Goal: Task Accomplishment & Management: Manage account settings

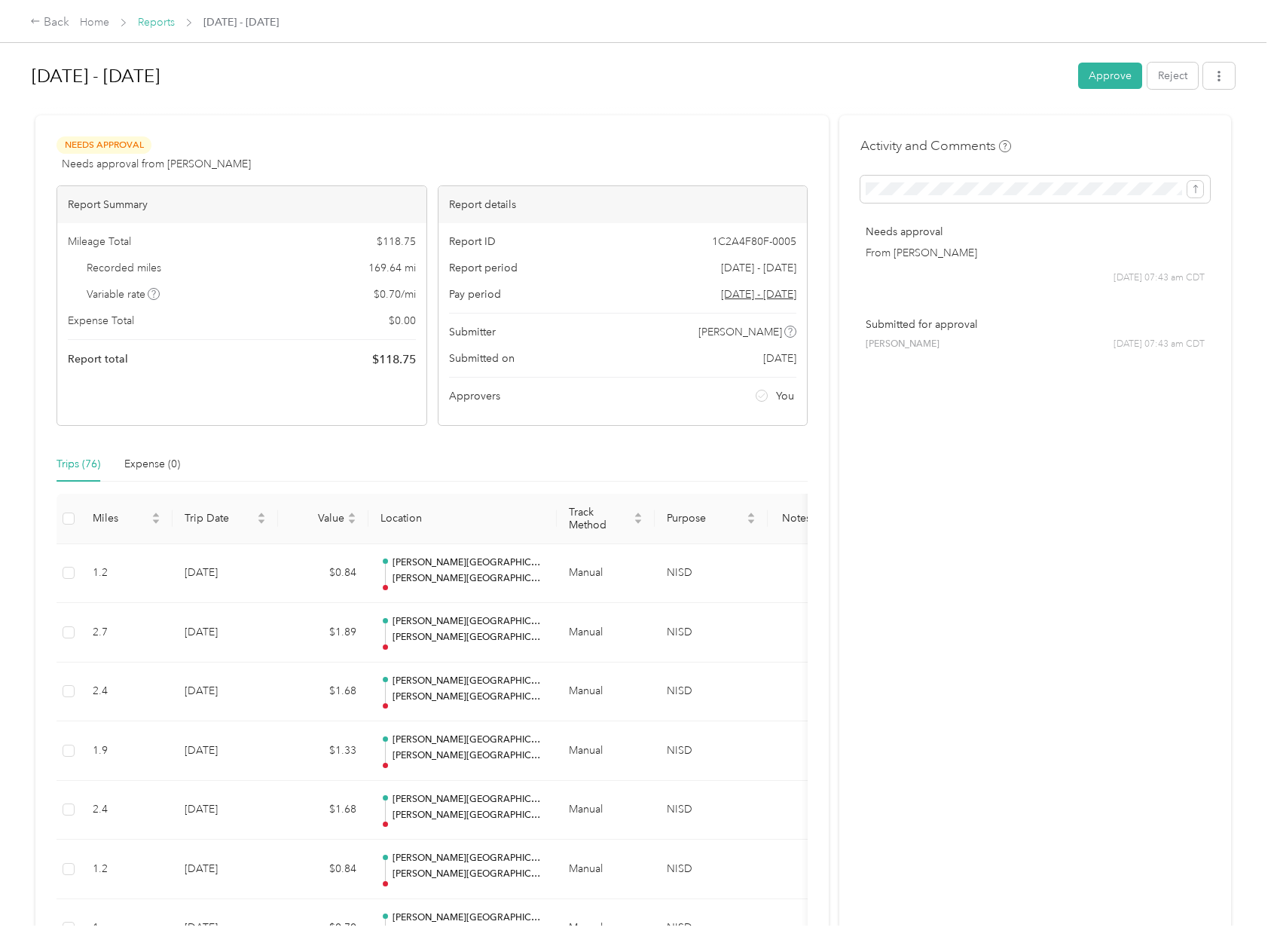
click at [150, 24] on link "Reports" at bounding box center [157, 22] width 37 height 13
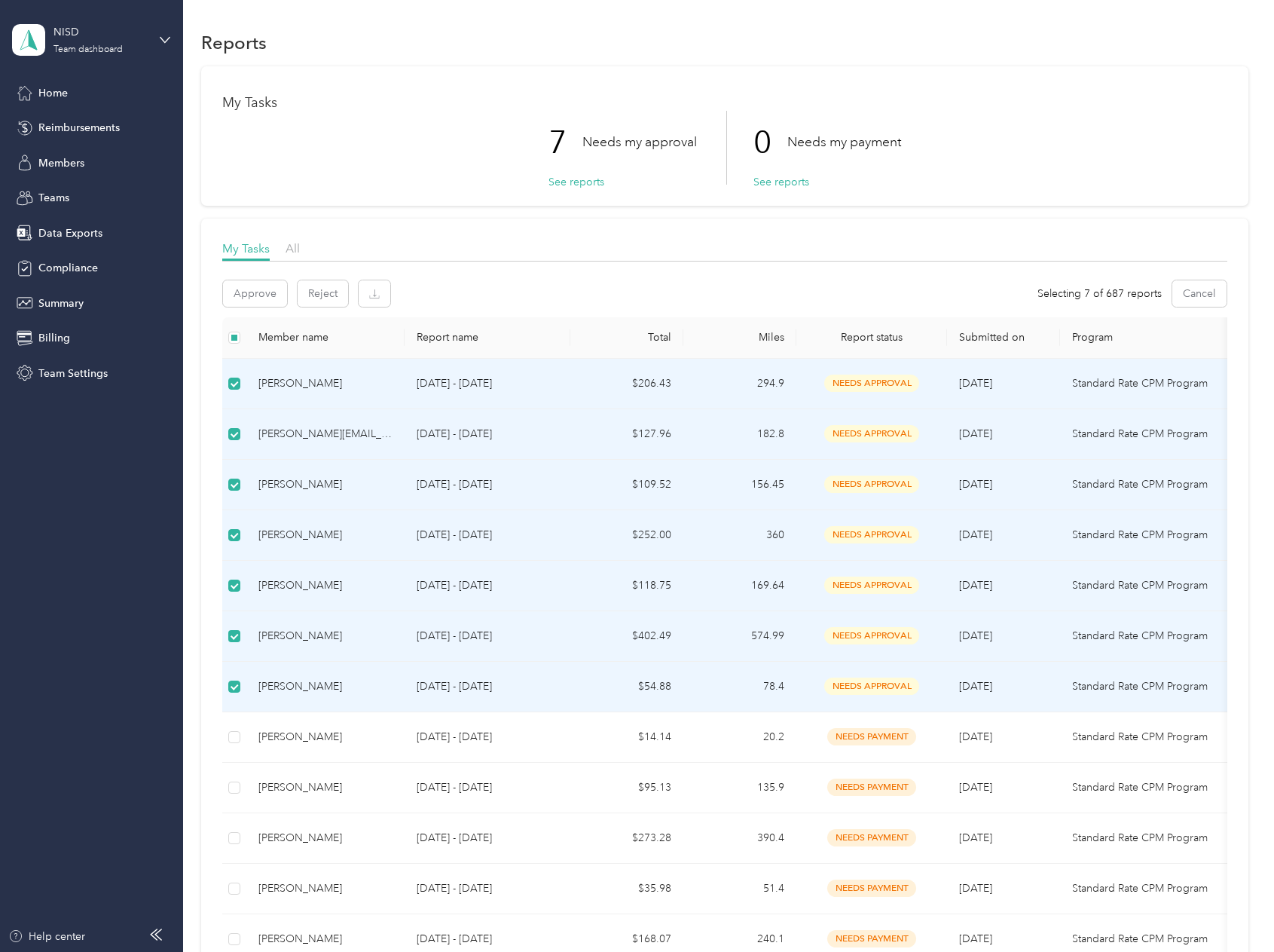
click at [238, 629] on label at bounding box center [234, 636] width 12 height 16
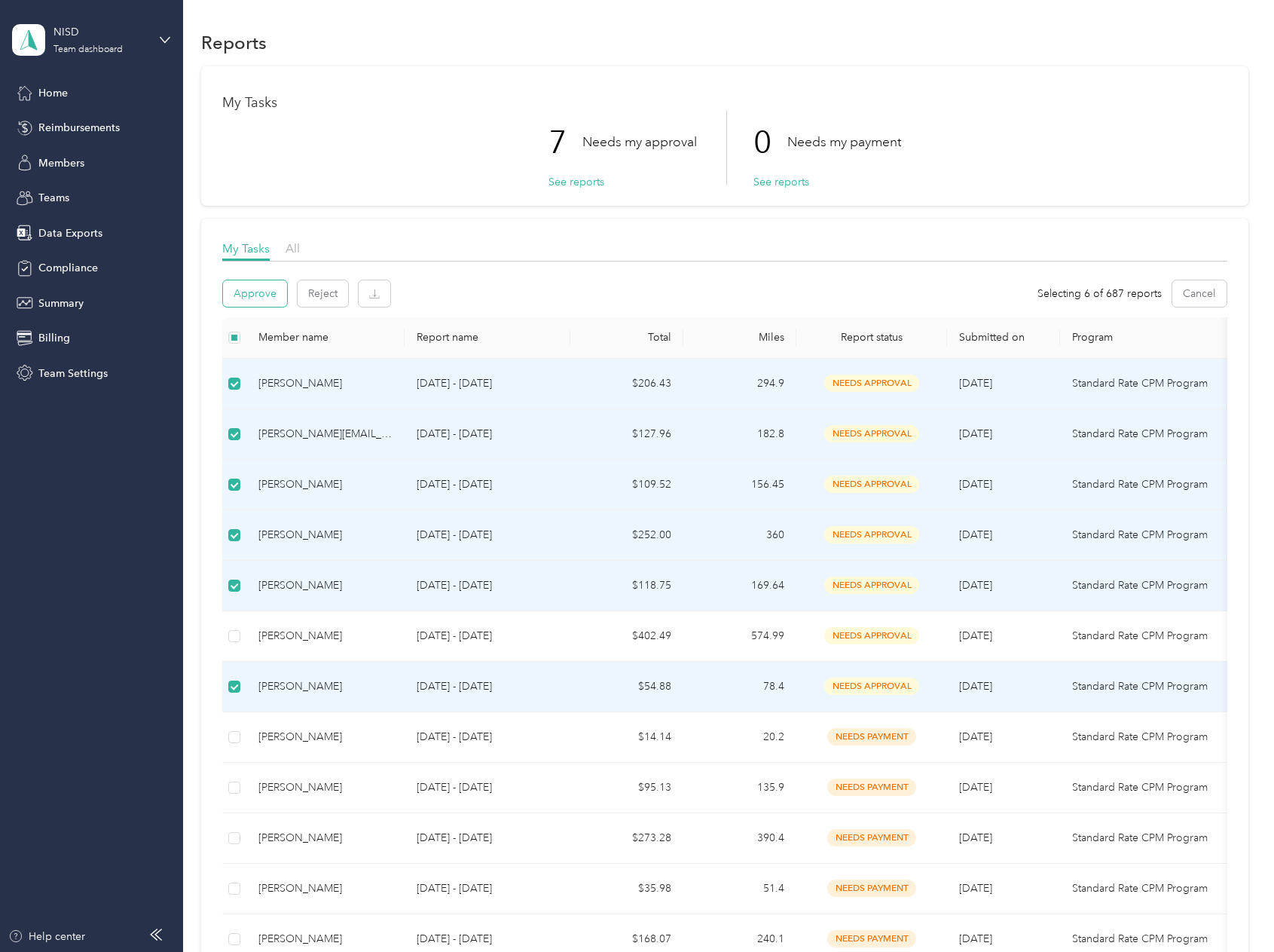
click at [260, 296] on button "Approve" at bounding box center [255, 293] width 64 height 26
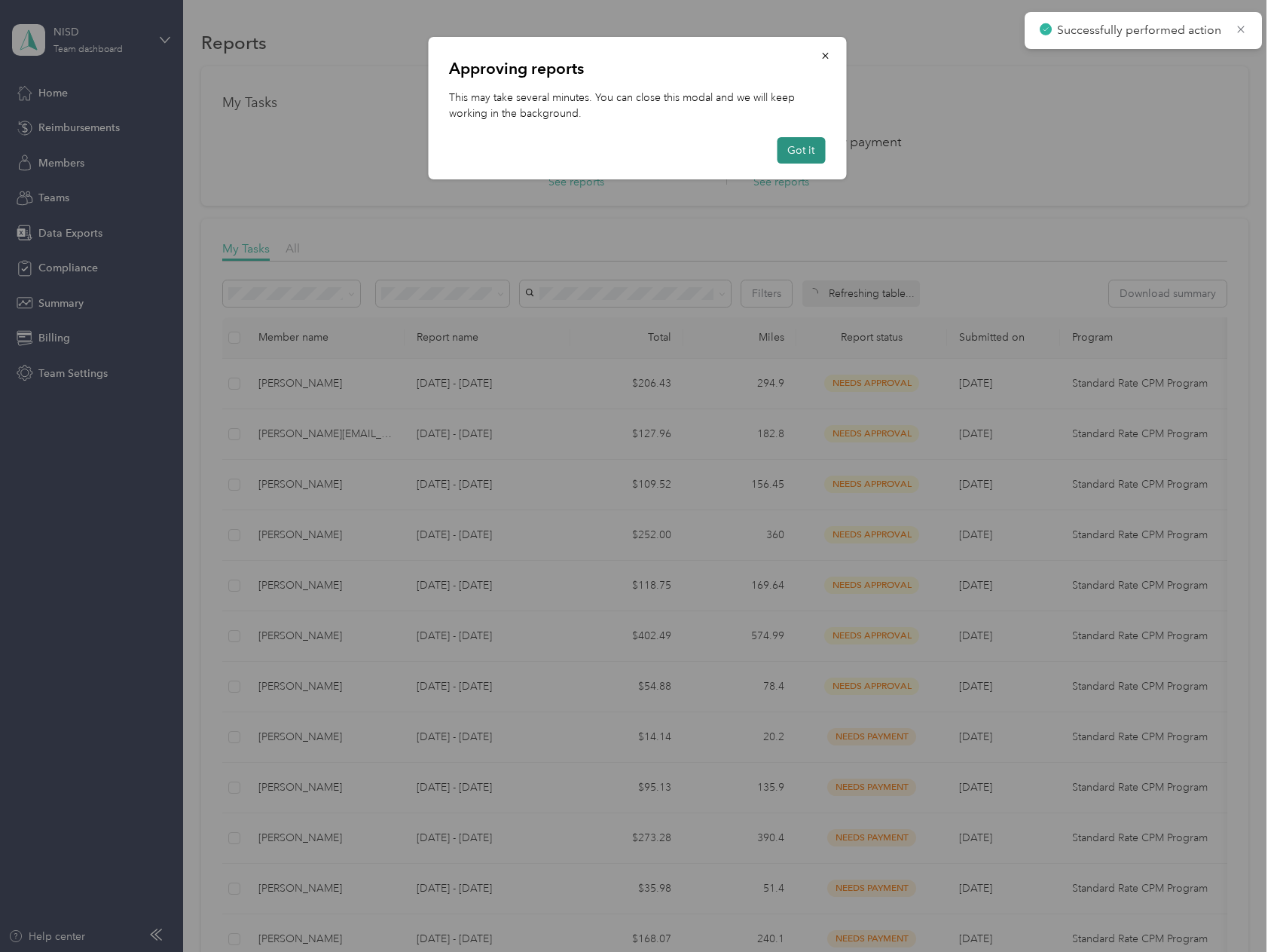
click at [803, 145] on button "Got it" at bounding box center [801, 150] width 48 height 26
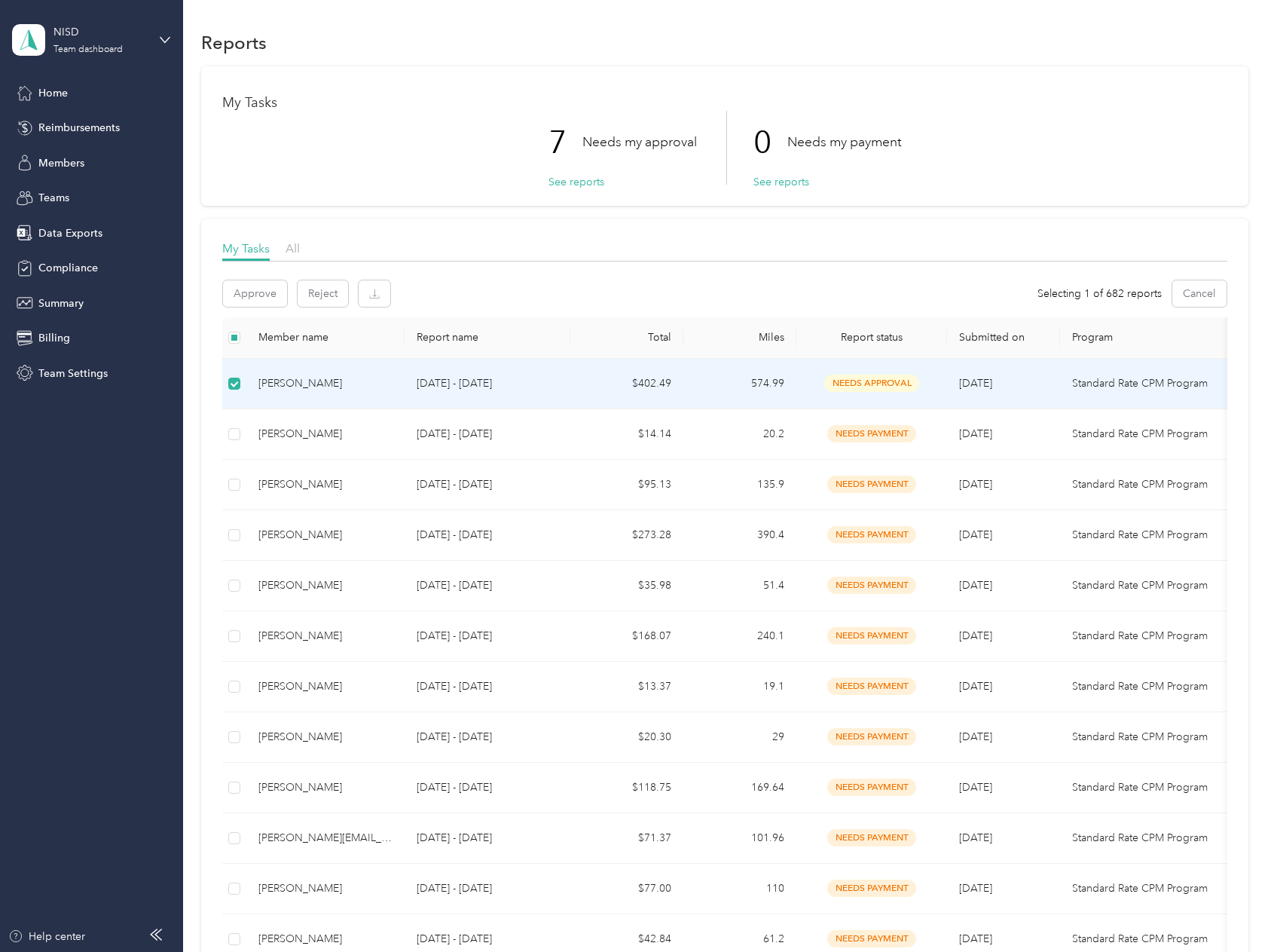
click at [511, 382] on p "[DATE] - [DATE]" at bounding box center [488, 383] width 142 height 16
click at [278, 380] on div "[PERSON_NAME]" at bounding box center [325, 383] width 134 height 16
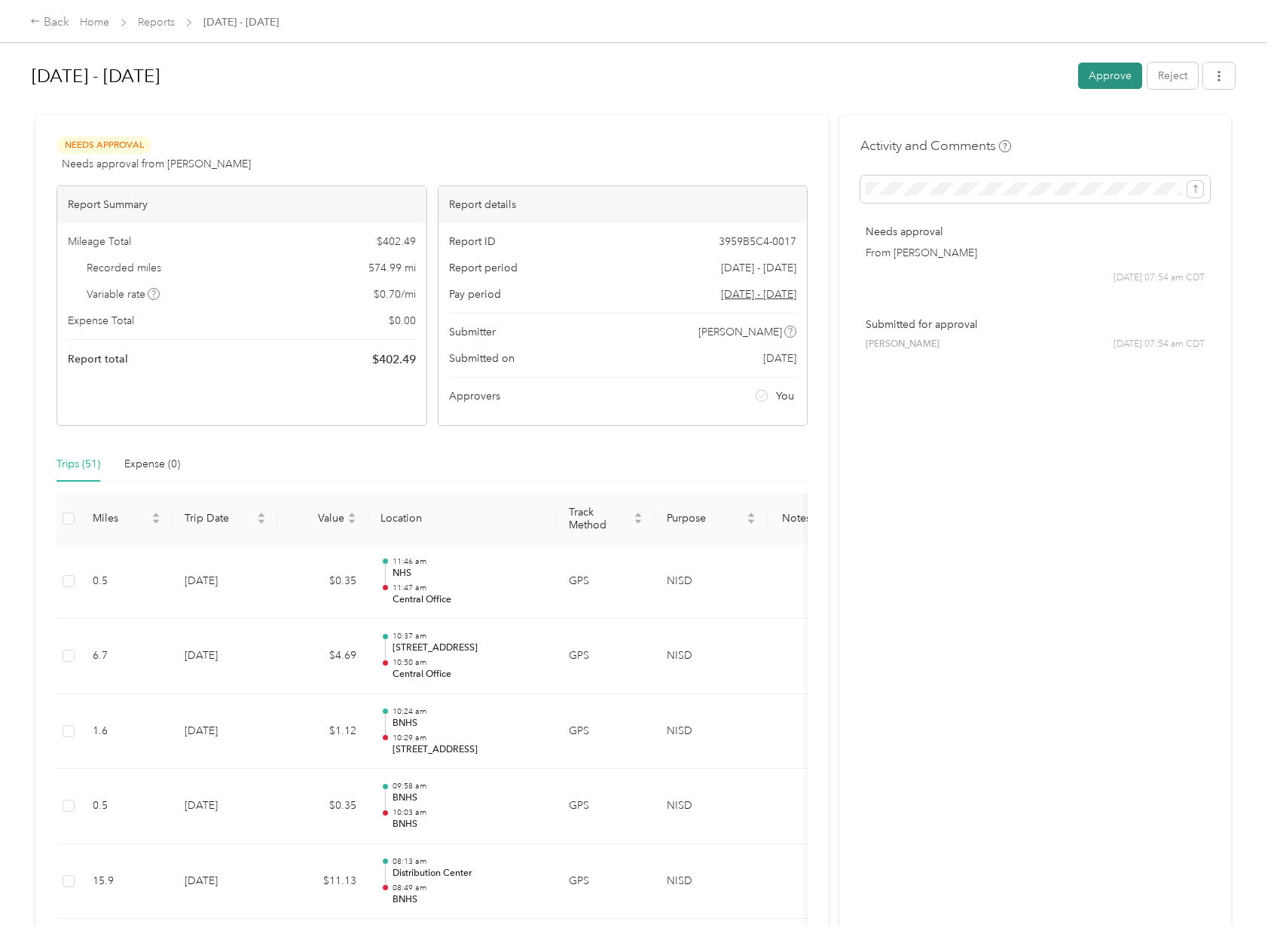
click at [1098, 76] on button "Approve" at bounding box center [1110, 76] width 64 height 26
click at [1218, 80] on icon "button" at bounding box center [1218, 76] width 3 height 11
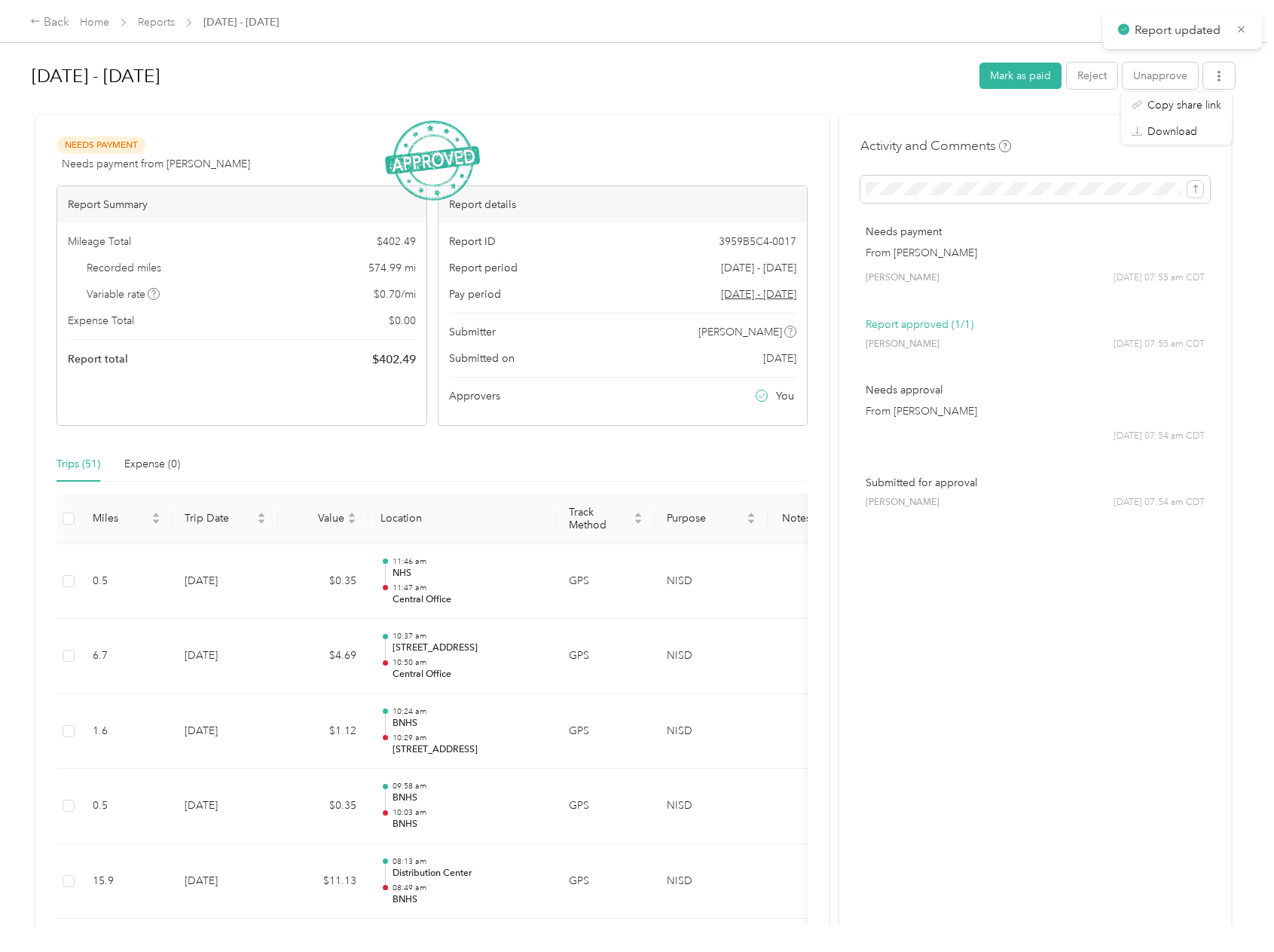
click at [855, 66] on h1 "[DATE] - [DATE]" at bounding box center [500, 76] width 937 height 36
click at [1025, 31] on div "Back Home Reports [DATE] - [DATE]" at bounding box center [637, 21] width 1274 height 42
click at [1215, 82] on button "button" at bounding box center [1218, 76] width 32 height 26
click at [1168, 131] on span "Download" at bounding box center [1172, 131] width 50 height 15
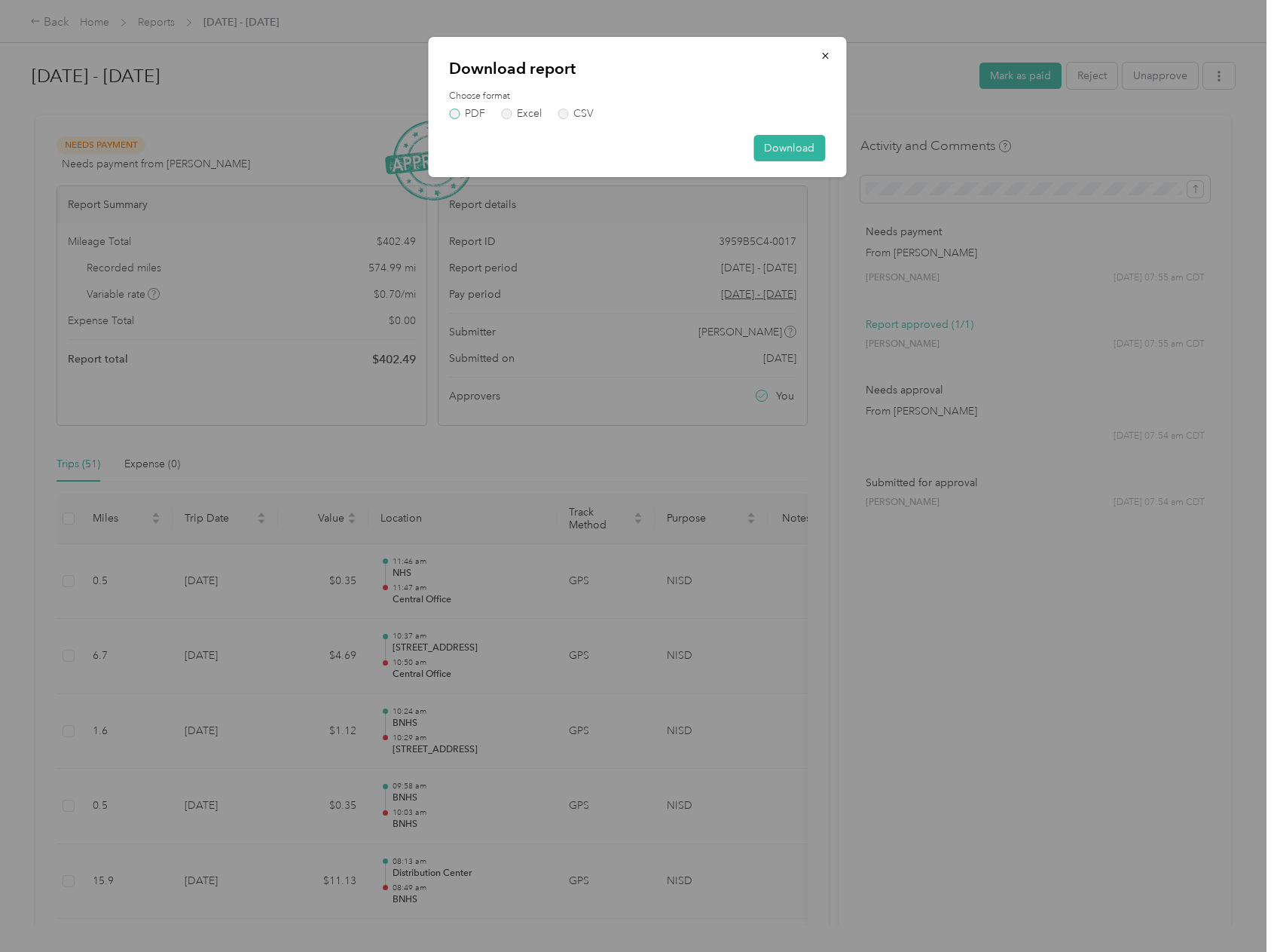
click at [469, 113] on label "PDF" at bounding box center [468, 114] width 36 height 11
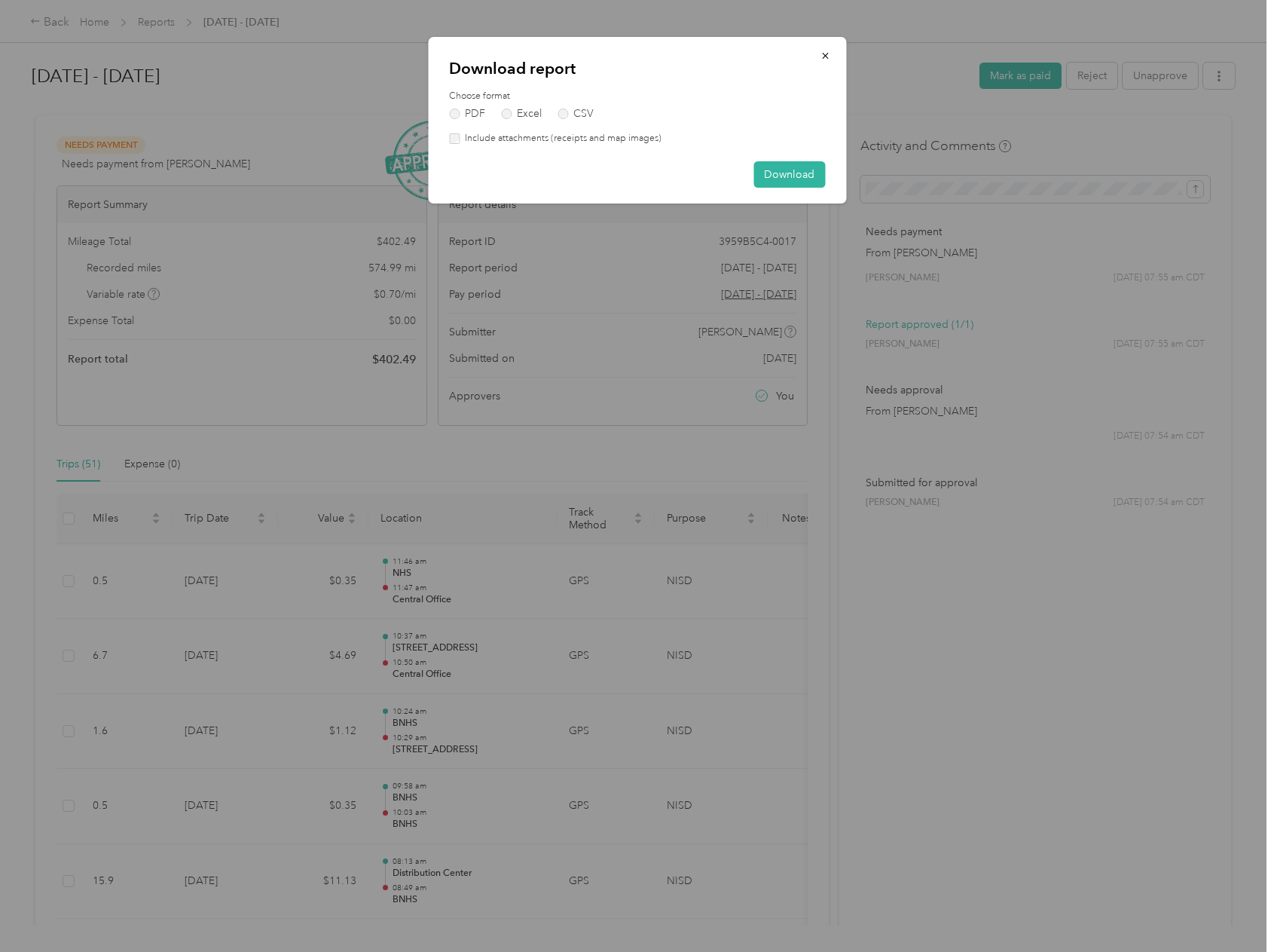
click at [604, 140] on label "Include attachments (receipts and map images)" at bounding box center [561, 138] width 202 height 14
click at [799, 182] on button "Download" at bounding box center [789, 174] width 72 height 26
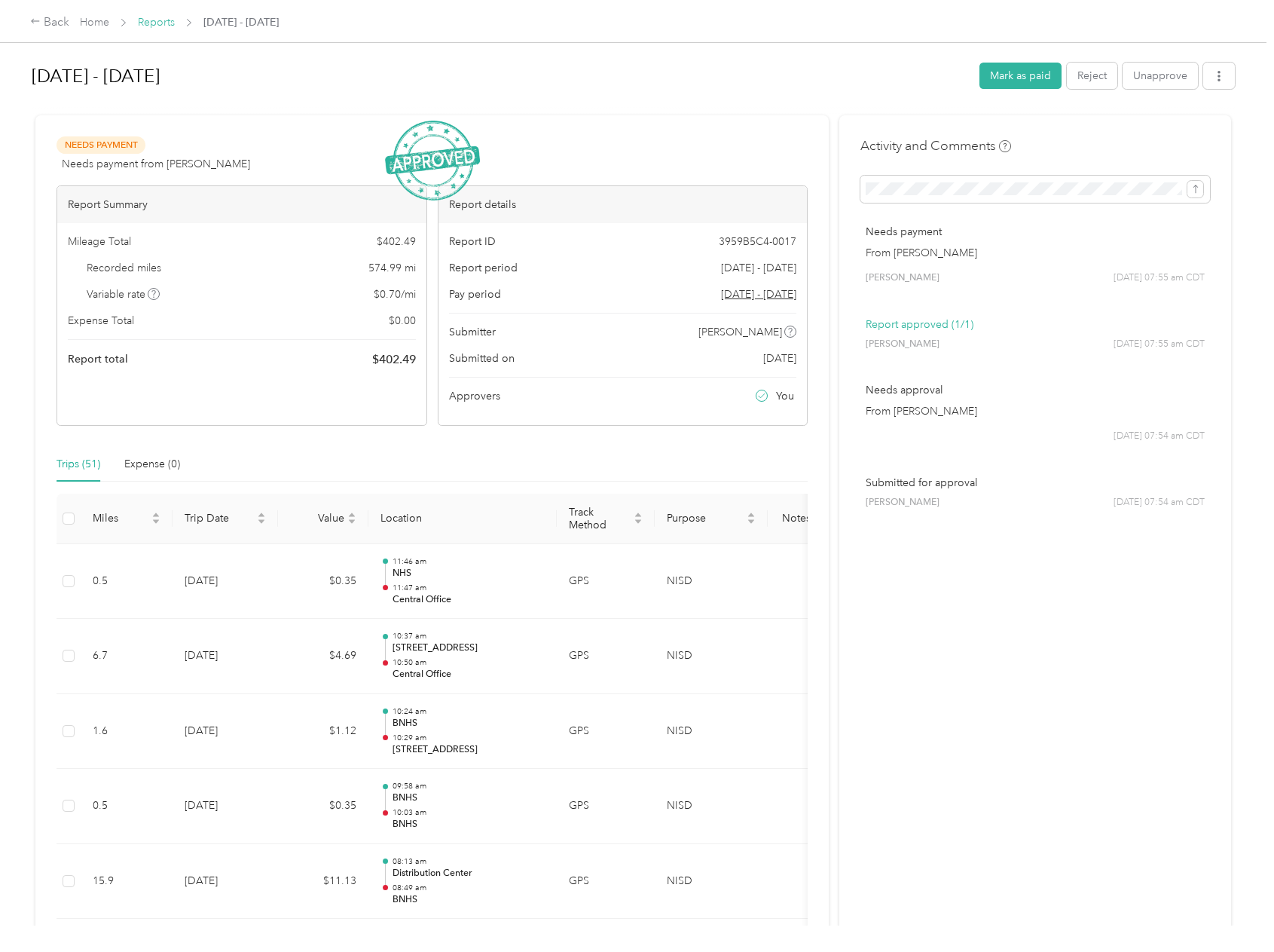
click at [151, 22] on link "Reports" at bounding box center [157, 22] width 37 height 13
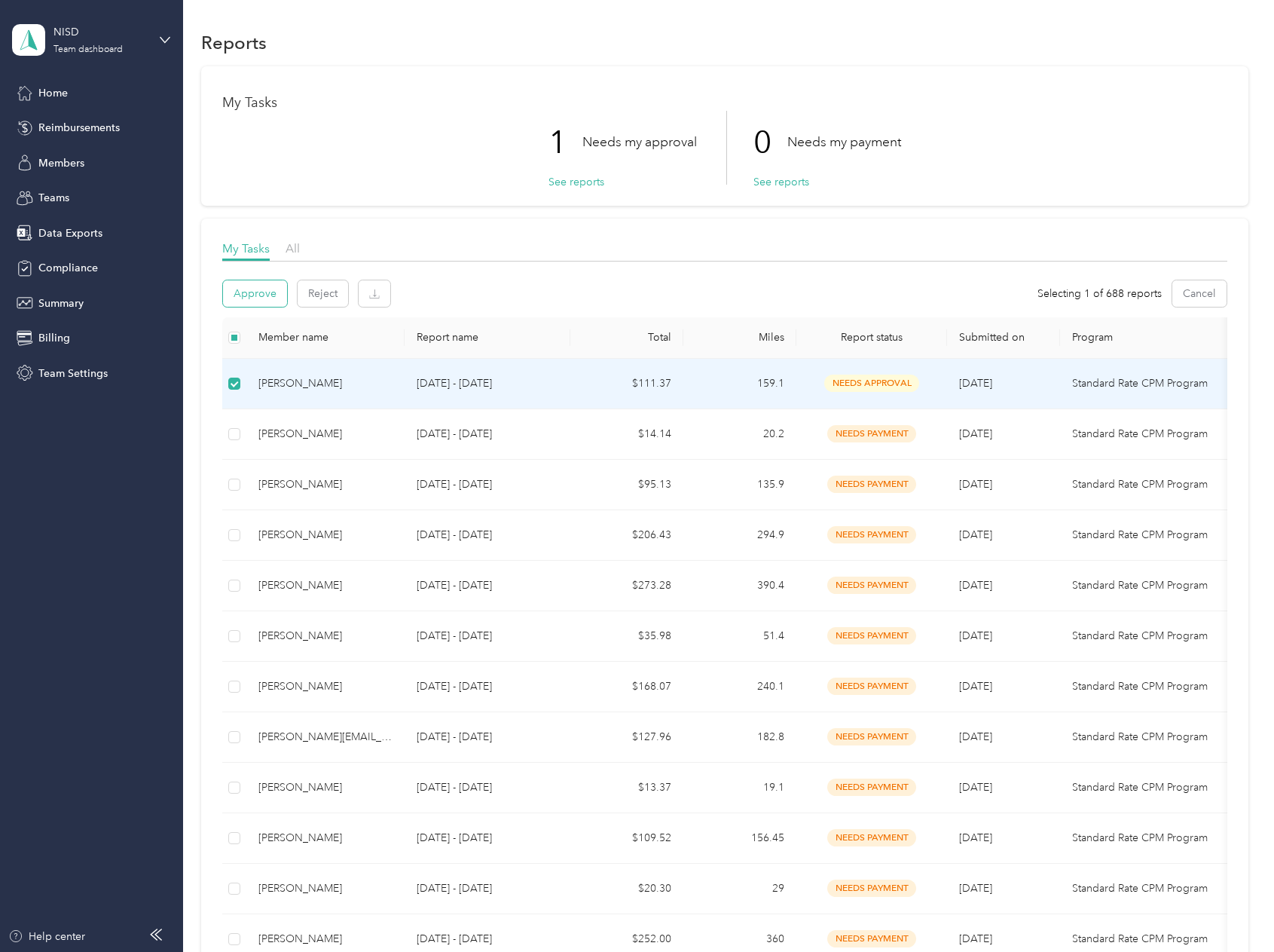
click at [258, 288] on button "Approve" at bounding box center [255, 293] width 64 height 26
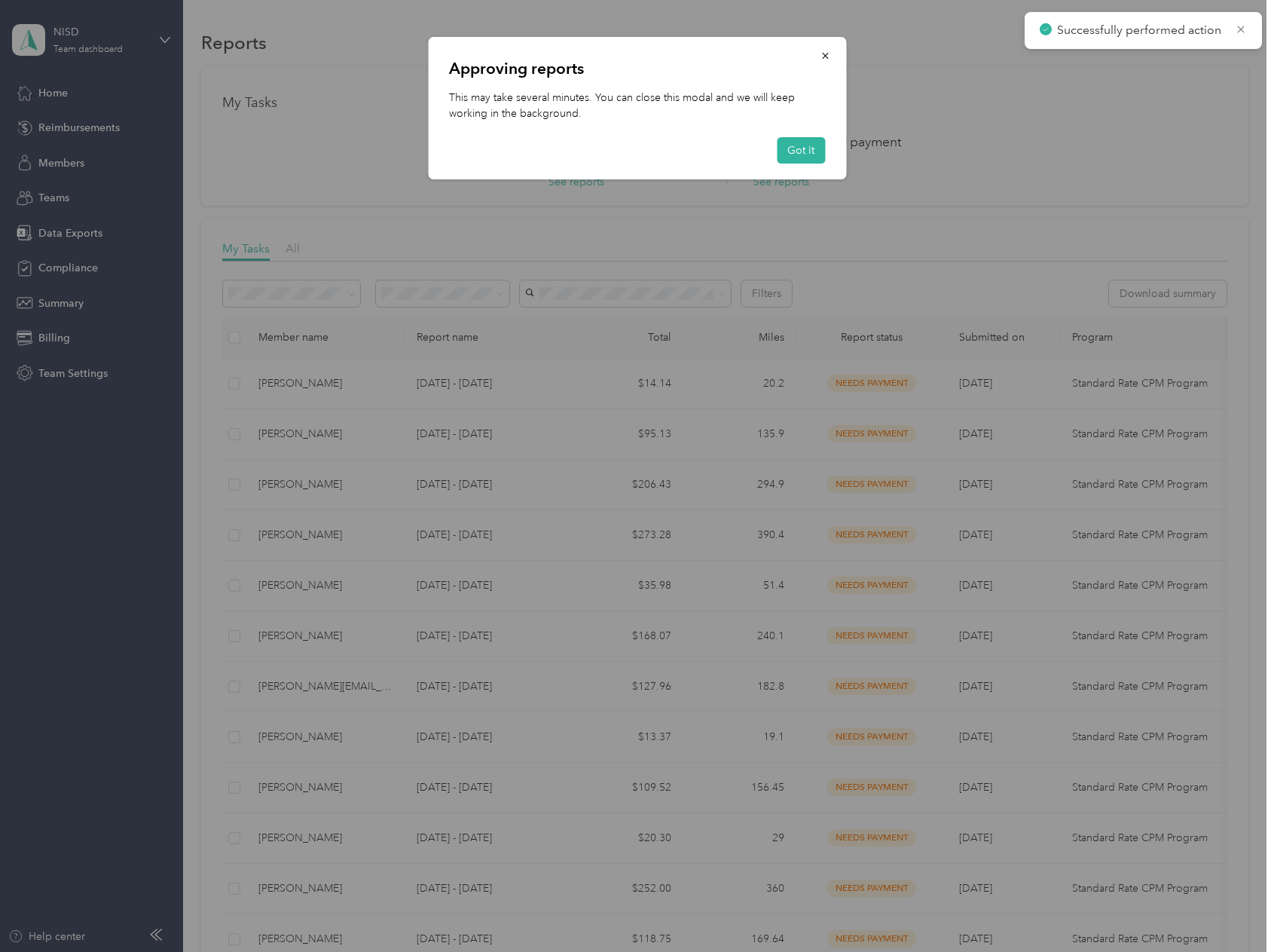
drag, startPoint x: 815, startPoint y: 146, endPoint x: 813, endPoint y: 153, distance: 7.3
click at [815, 145] on button "Got it" at bounding box center [801, 150] width 48 height 26
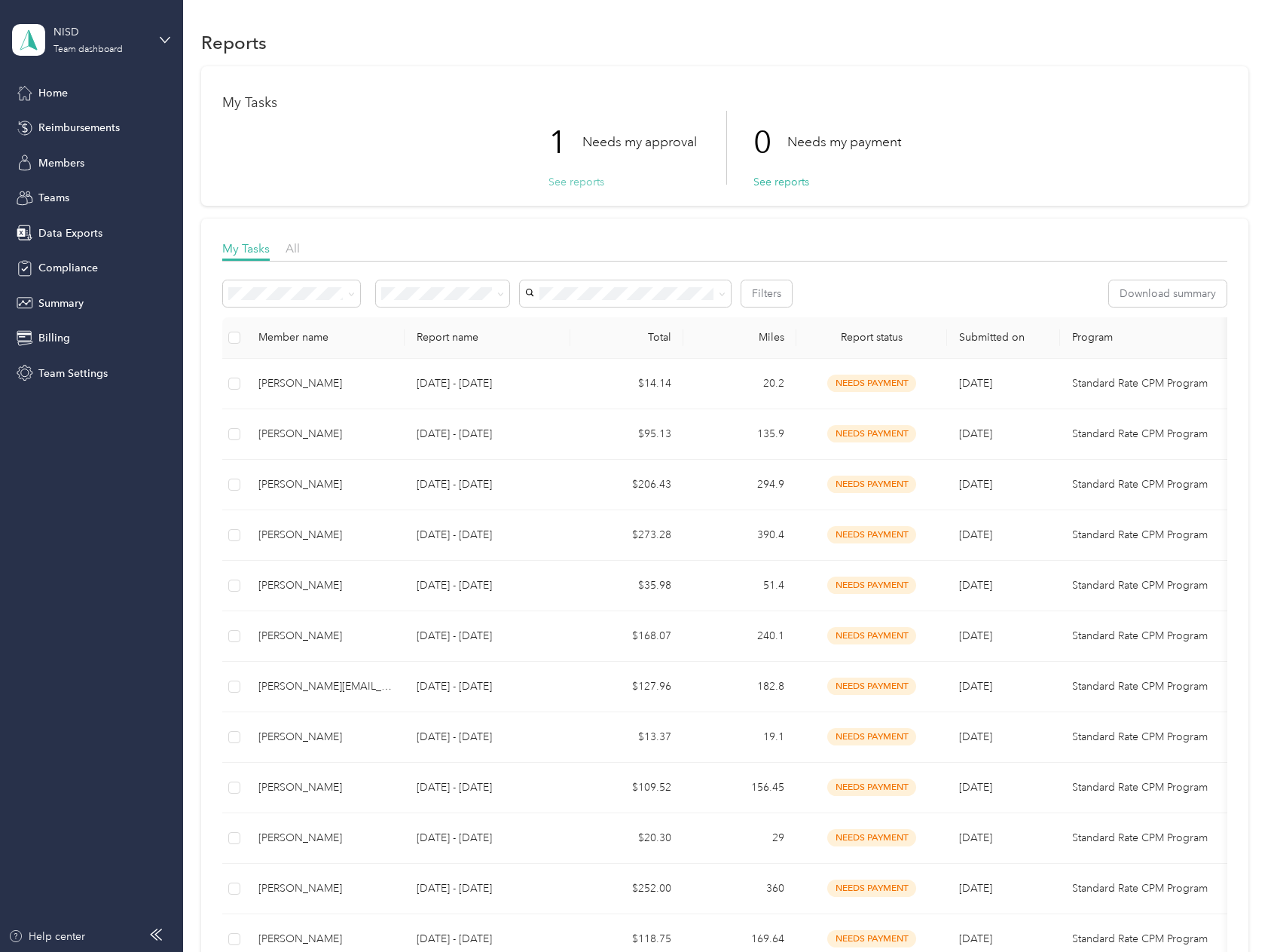
click at [574, 177] on button "See reports" at bounding box center [576, 181] width 56 height 15
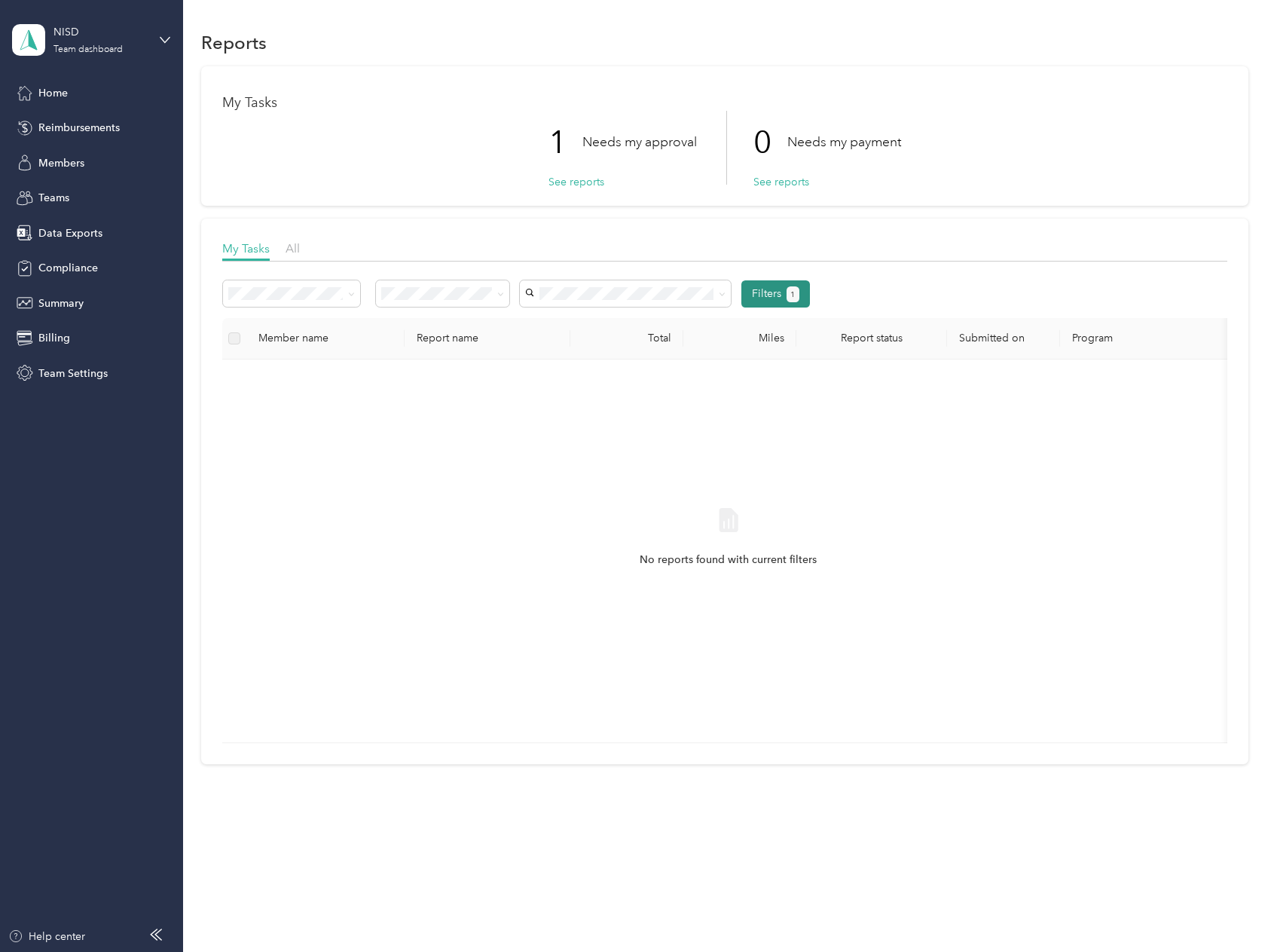
click at [771, 287] on button "Filters 1" at bounding box center [775, 294] width 68 height 27
click at [864, 338] on icon "button" at bounding box center [865, 338] width 11 height 11
